Goal: Information Seeking & Learning: Learn about a topic

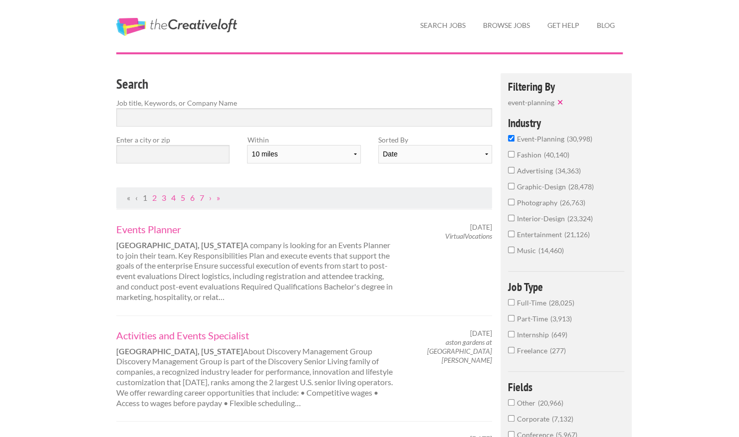
scroll to position [25, 0]
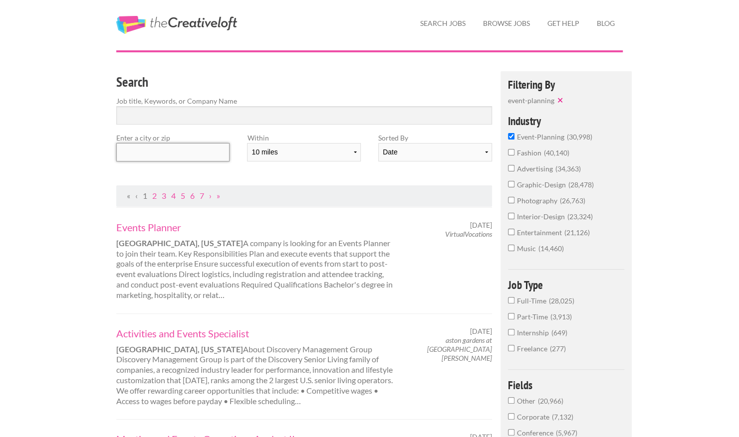
click at [168, 154] on input "text" at bounding box center [172, 152] width 113 height 18
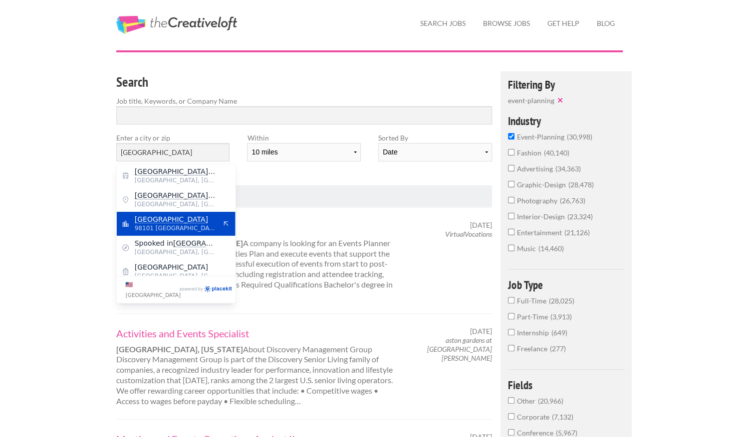
click at [170, 218] on span "Seattle" at bounding box center [176, 219] width 82 height 9
type input "Seattle"
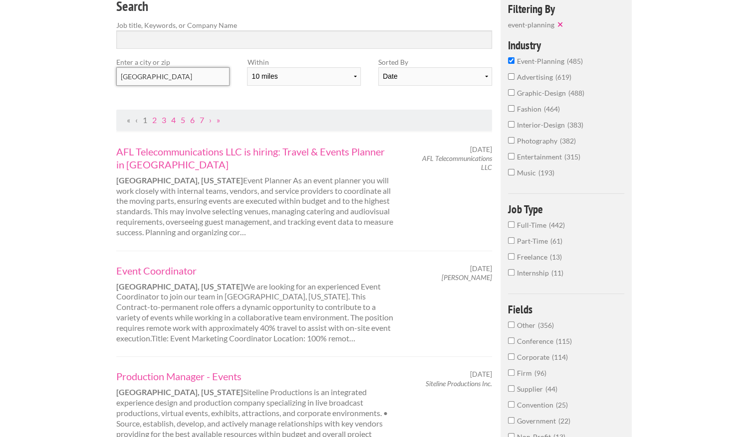
scroll to position [110, 0]
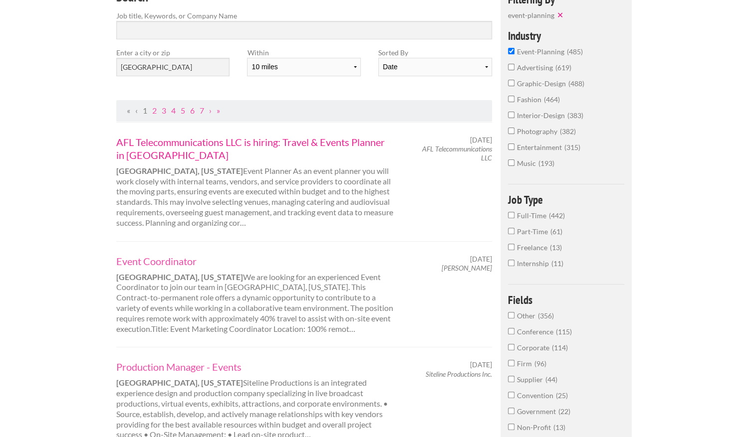
click at [248, 143] on link "AFL Telecommunications LLC is hiring: Travel & Events Planner in Seattle" at bounding box center [254, 149] width 277 height 26
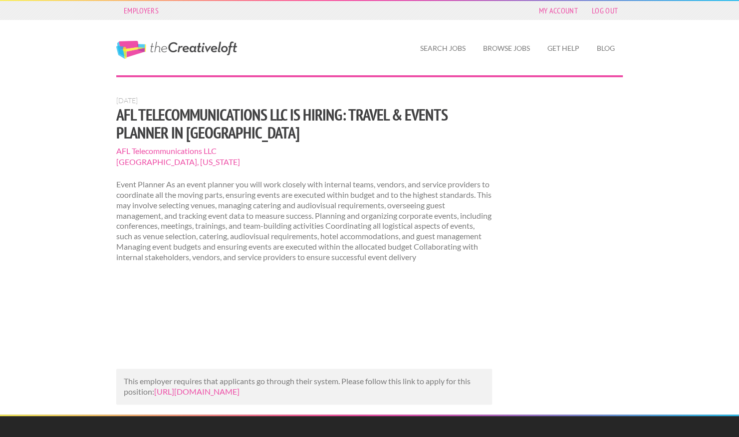
scroll to position [48, 0]
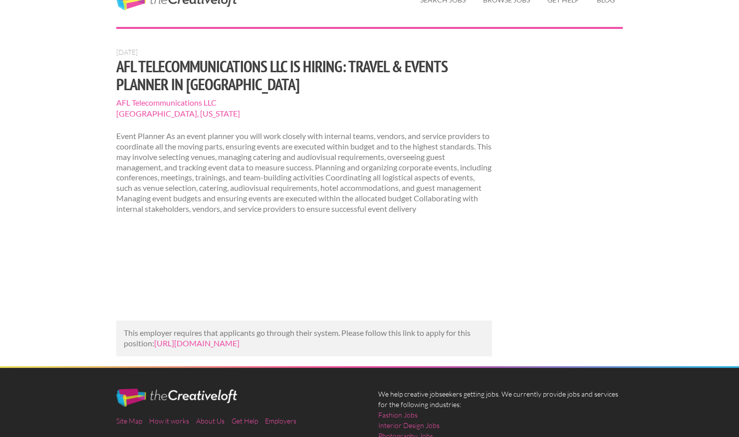
drag, startPoint x: 456, startPoint y: 371, endPoint x: 155, endPoint y: 344, distance: 302.5
click at [155, 344] on div "This employer requires that applicants go through their system. Please follow t…" at bounding box center [304, 339] width 376 height 36
copy link "https://www.mediabistro.com/jobs/1533273201-afl-telecommunications-llc-is-hirin…"
click at [308, 295] on div "Event Planner As an event planner you will work closely with internal teams, ve…" at bounding box center [304, 226] width 376 height 190
